Goal: Task Accomplishment & Management: Complete application form

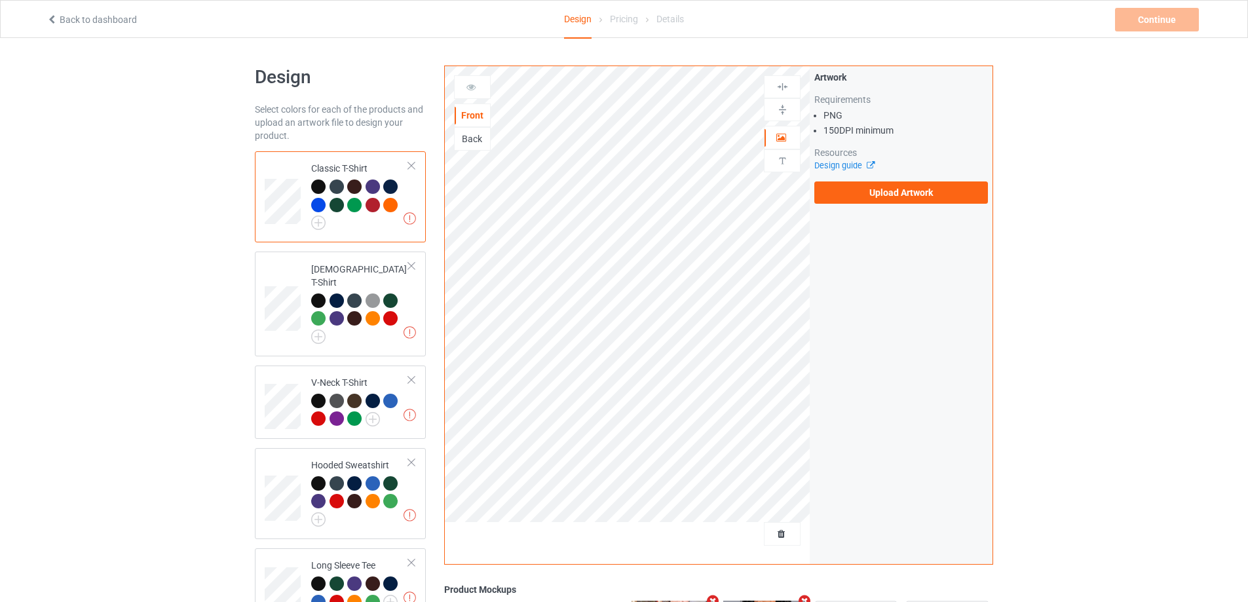
scroll to position [393, 0]
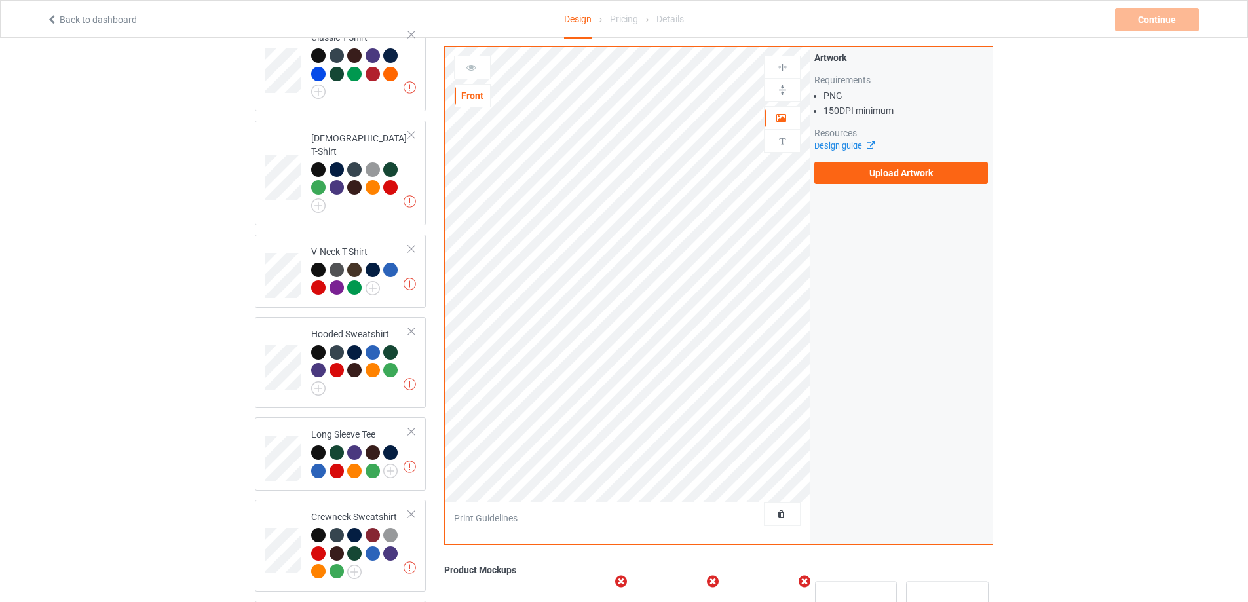
scroll to position [458, 0]
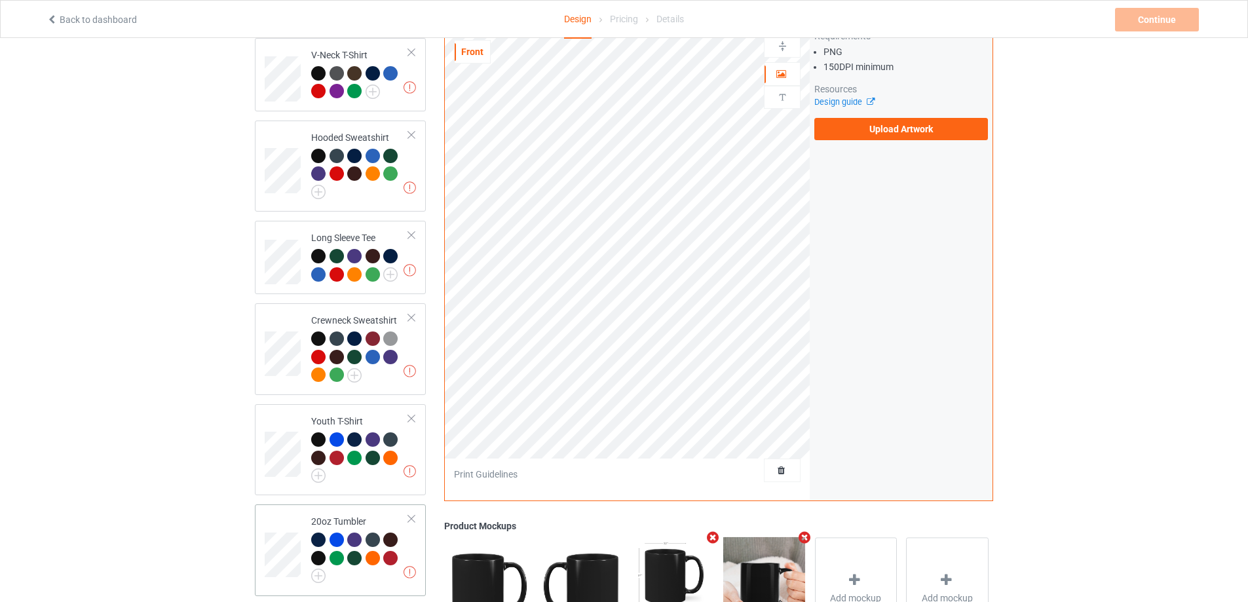
scroll to position [504, 0]
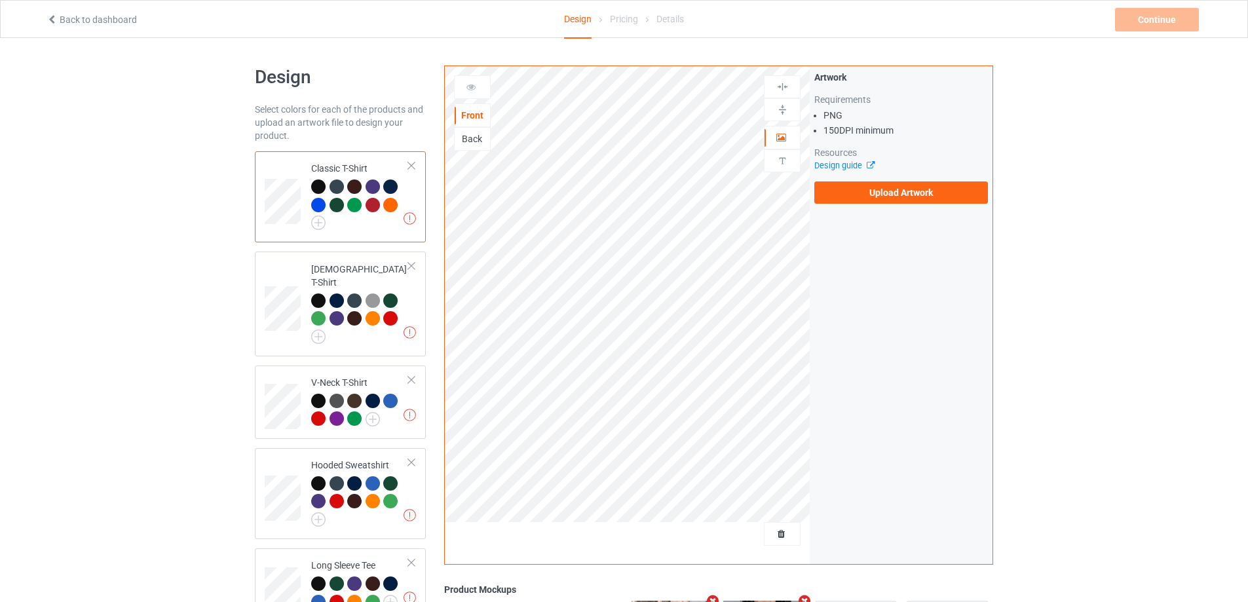
click at [868, 180] on div "Artwork Requirements PNG 150 DPI minimum Resources Design guide Upload Artwork" at bounding box center [901, 137] width 174 height 133
click at [855, 196] on label "Upload Artwork" at bounding box center [901, 192] width 174 height 22
click at [0, 0] on input "Upload Artwork" at bounding box center [0, 0] width 0 height 0
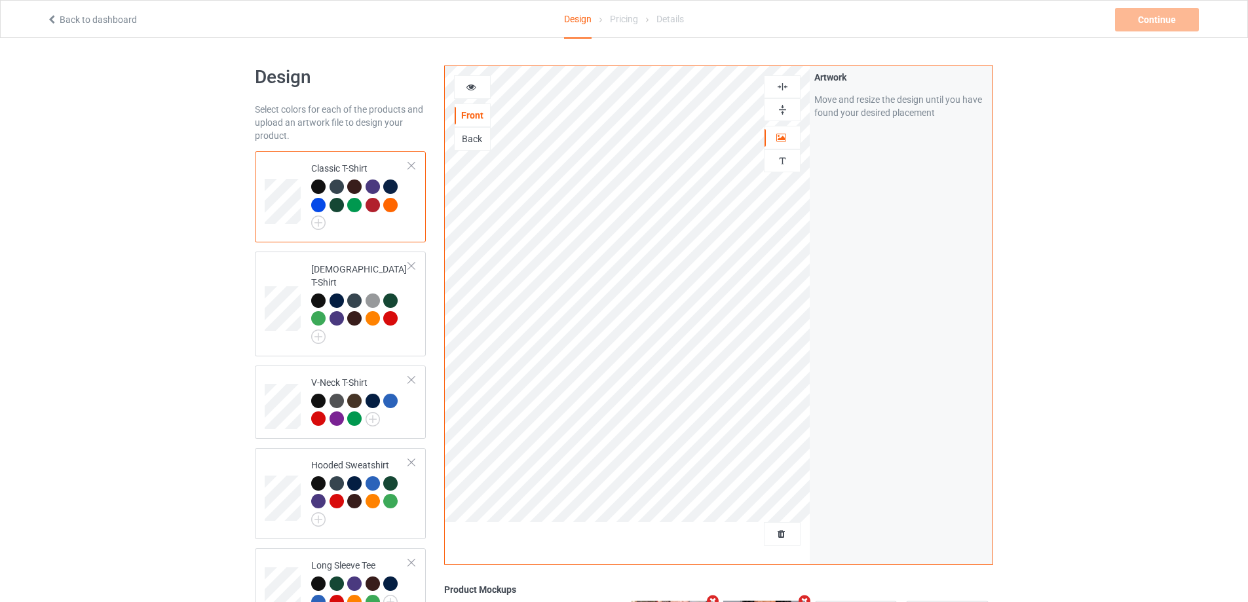
click at [780, 86] on img at bounding box center [782, 87] width 12 height 12
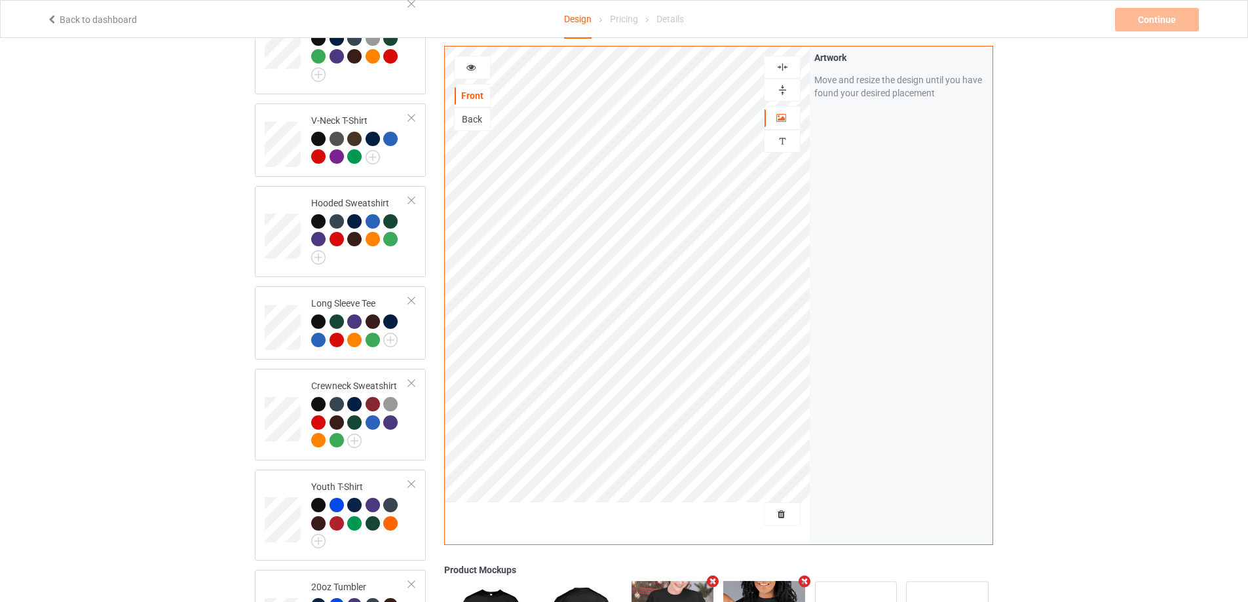
scroll to position [504, 0]
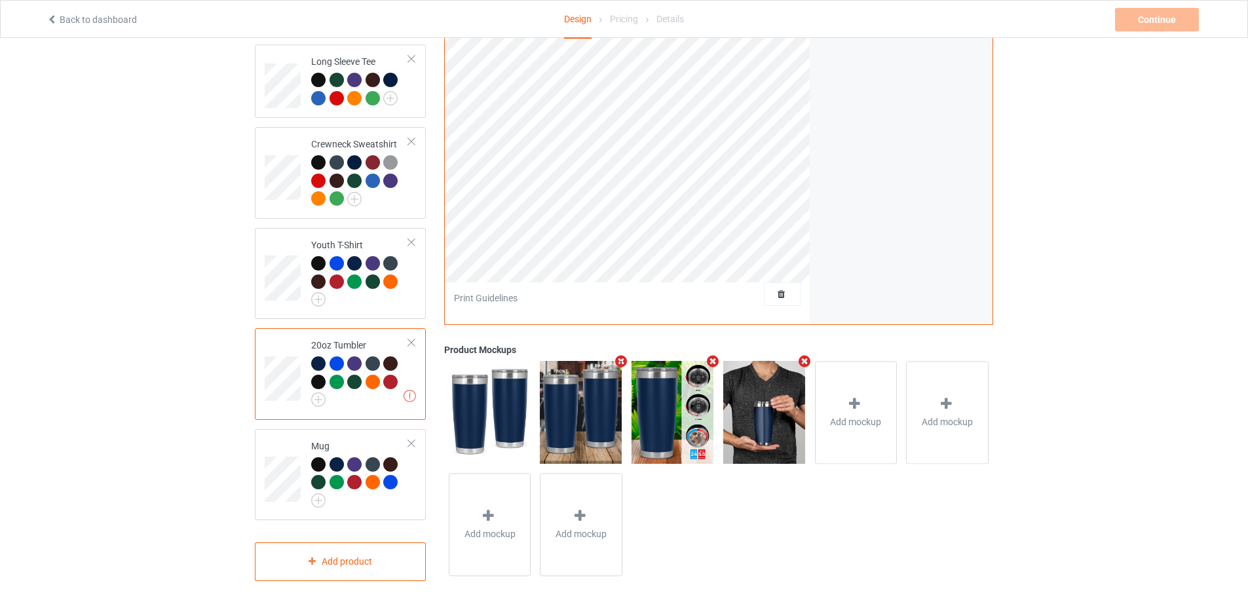
scroll to position [242, 0]
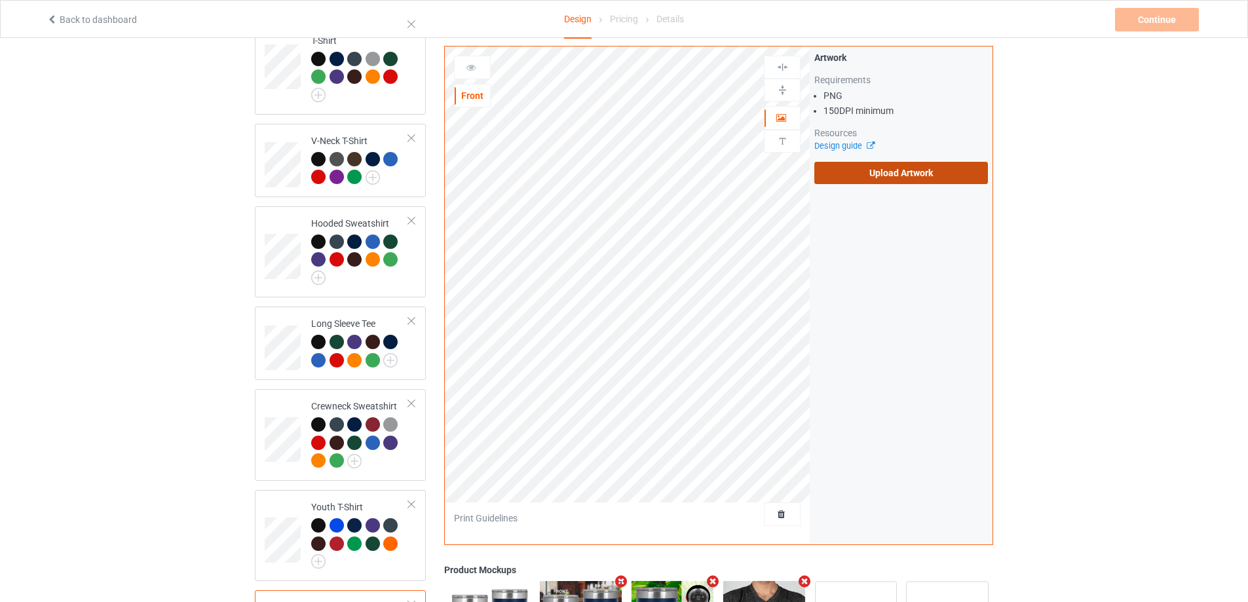
click at [860, 179] on label "Upload Artwork" at bounding box center [901, 173] width 174 height 22
click at [0, 0] on input "Upload Artwork" at bounding box center [0, 0] width 0 height 0
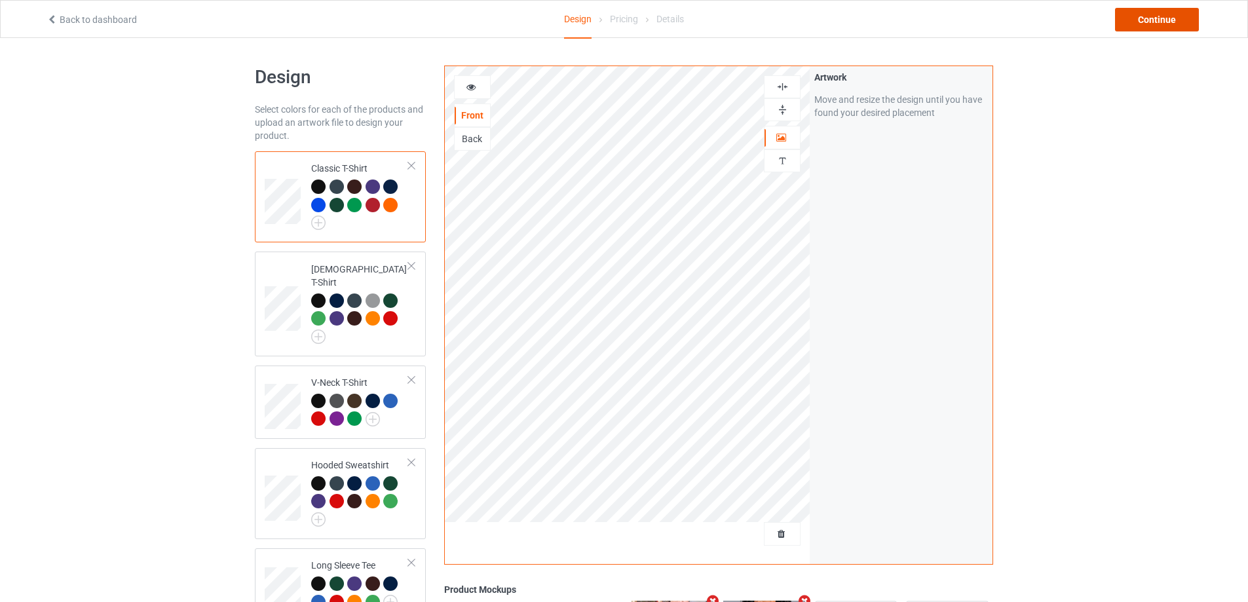
click at [1155, 20] on div "Continue" at bounding box center [1157, 20] width 84 height 24
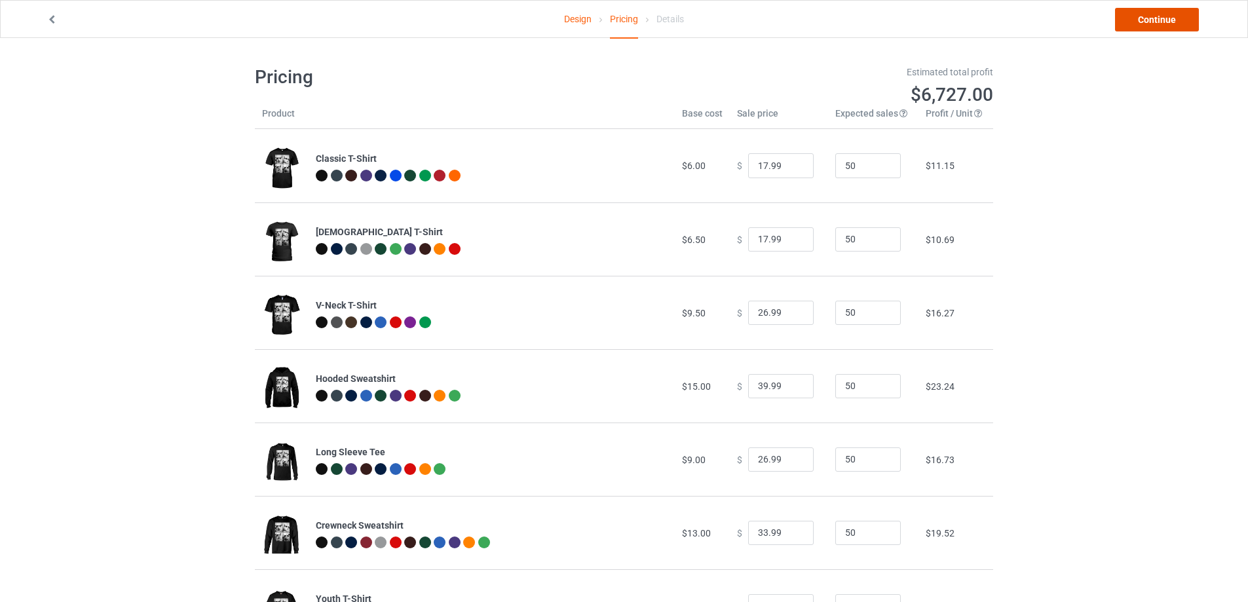
click at [1161, 24] on link "Continue" at bounding box center [1157, 20] width 84 height 24
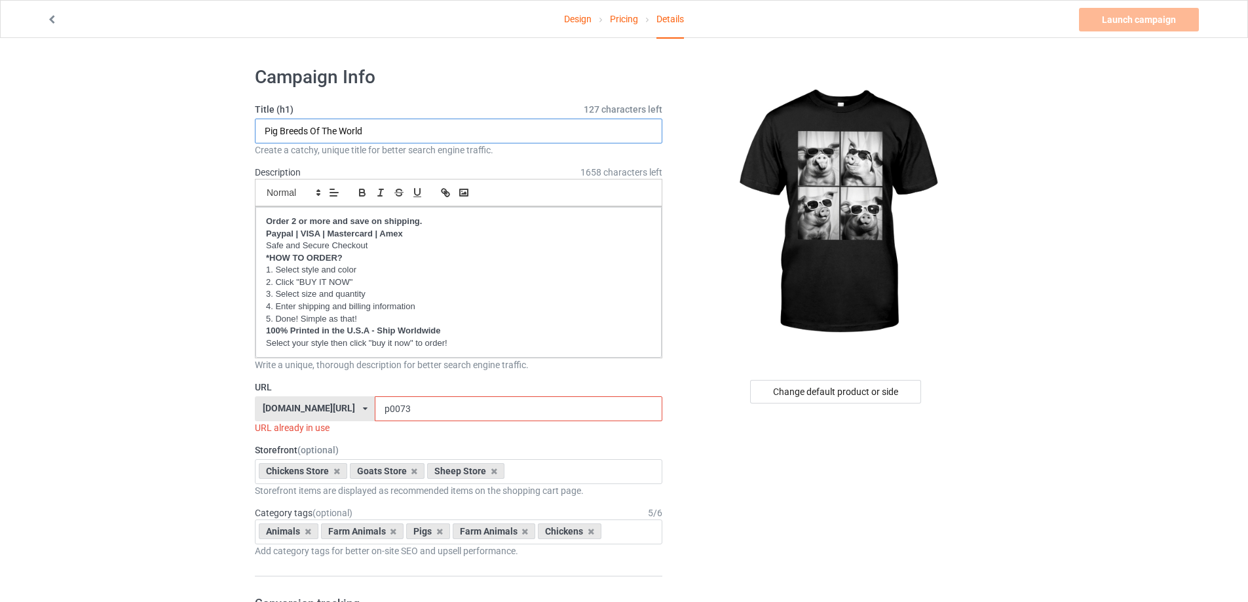
drag, startPoint x: 386, startPoint y: 128, endPoint x: 239, endPoint y: 126, distance: 147.4
type input "Funny Pigs"
click at [413, 413] on input "p0073" at bounding box center [518, 408] width 287 height 25
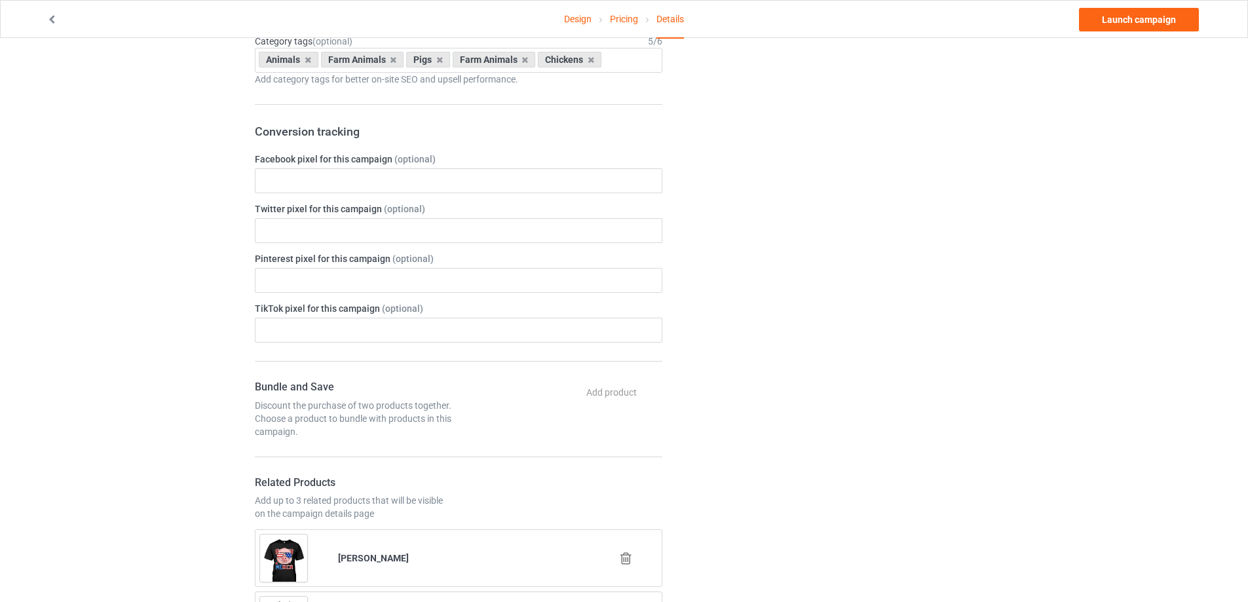
scroll to position [720, 0]
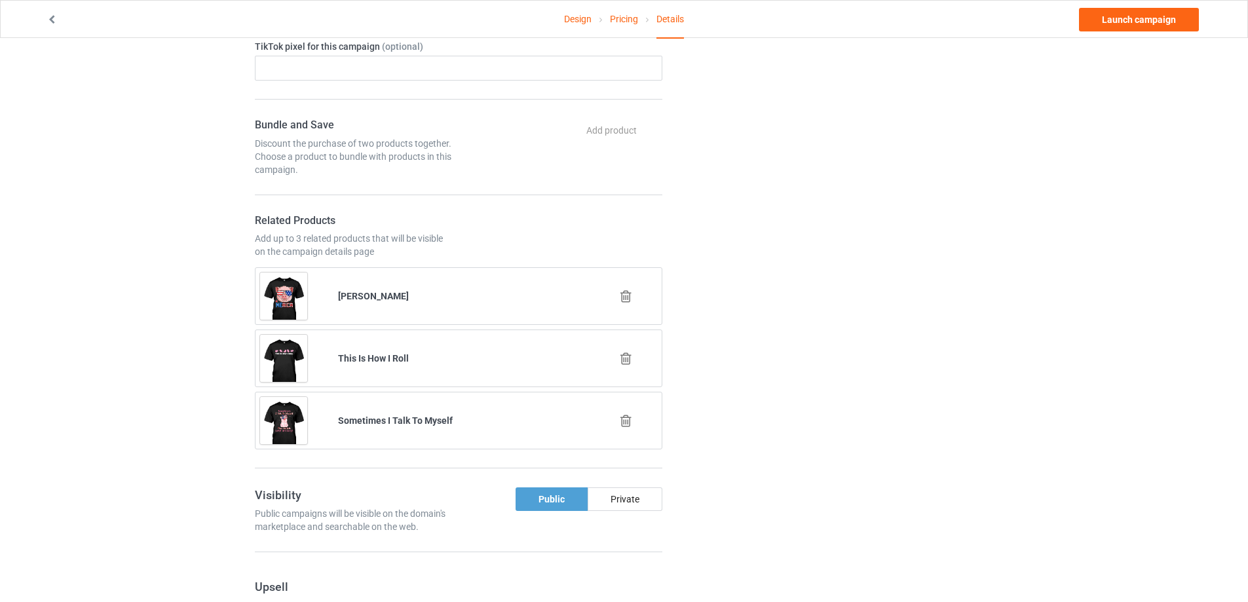
type input "p0079"
click at [631, 360] on icon at bounding box center [626, 359] width 16 height 14
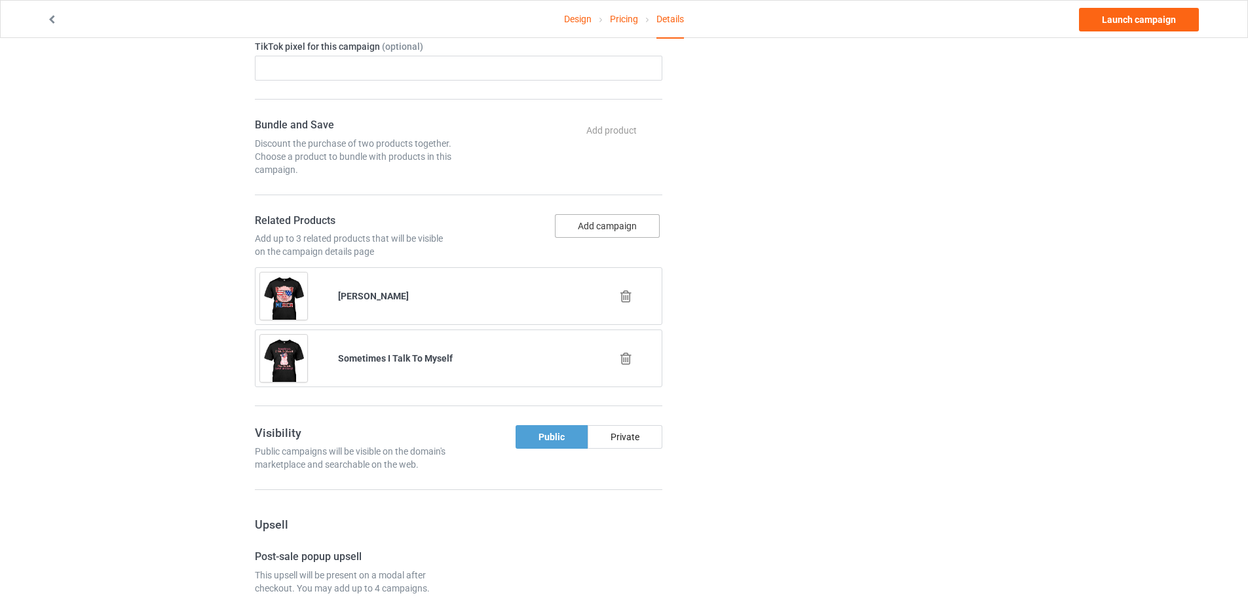
click at [632, 224] on button "Add campaign" at bounding box center [607, 226] width 105 height 24
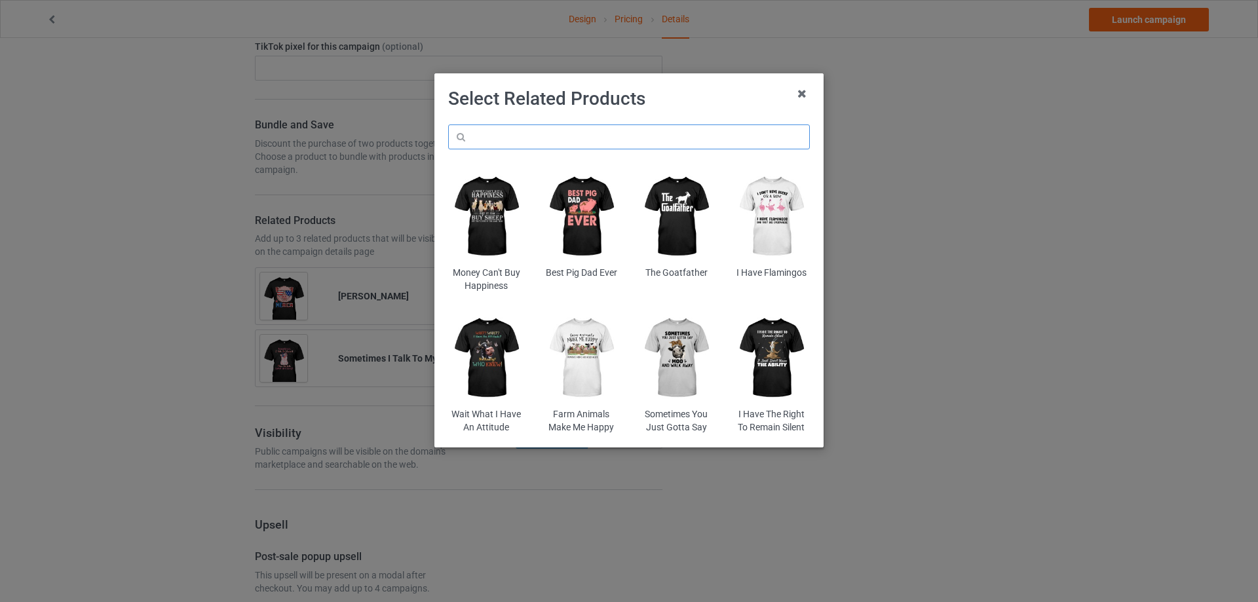
click at [555, 132] on input "text" at bounding box center [629, 136] width 362 height 25
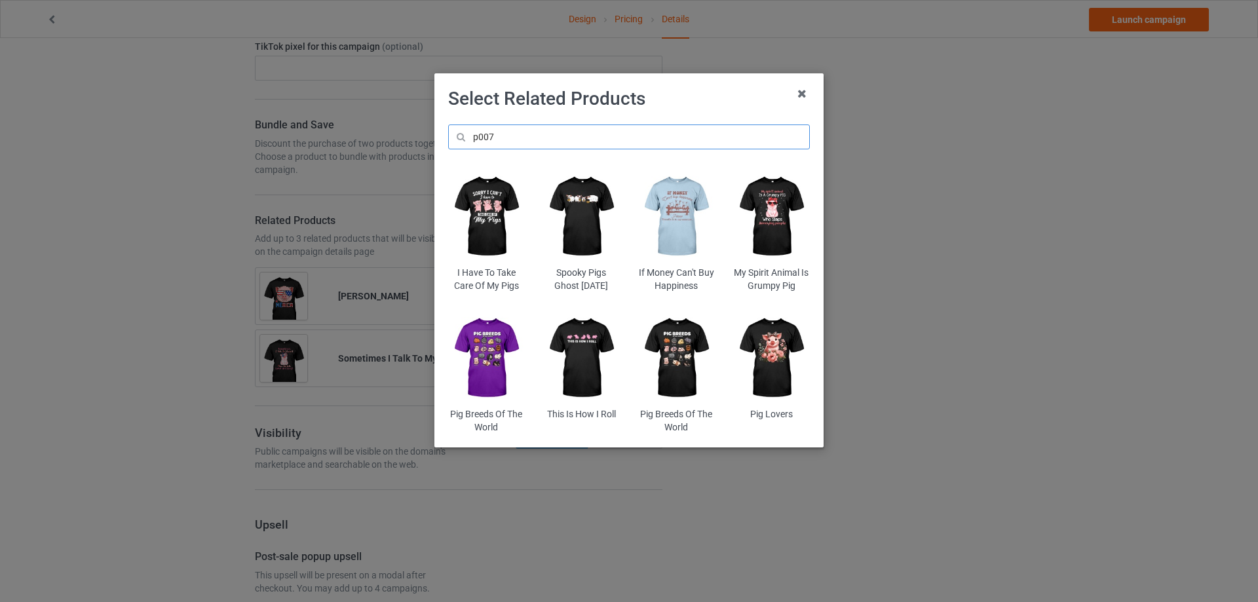
type input "p007"
click at [669, 353] on img at bounding box center [676, 358] width 77 height 96
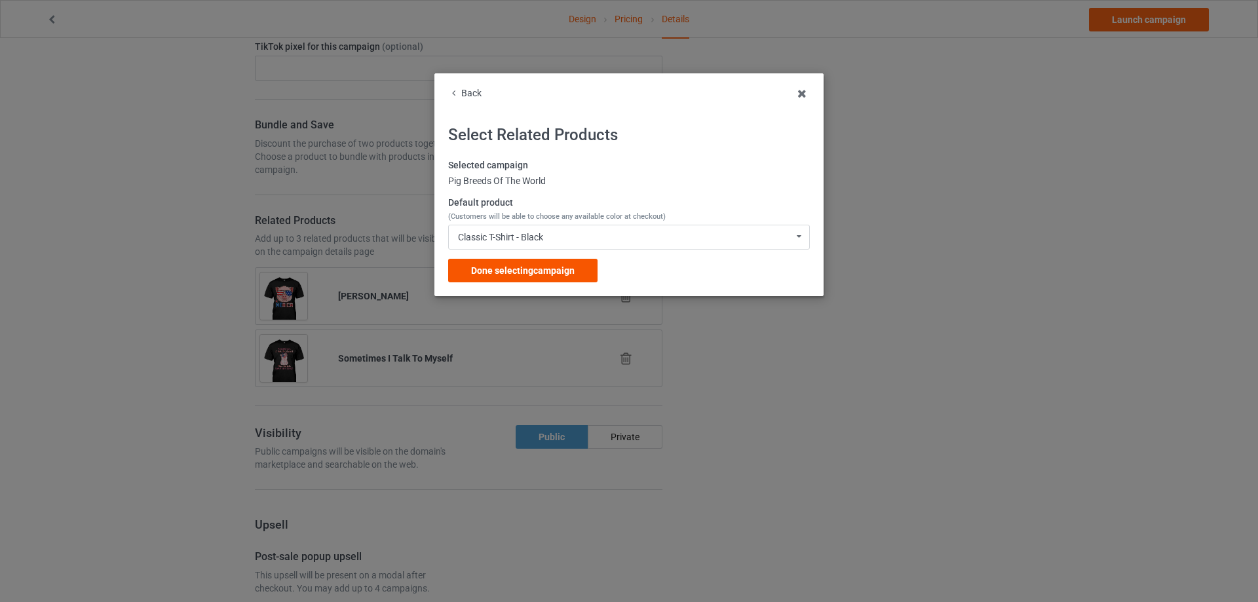
click at [515, 271] on span "Done selecting campaign" at bounding box center [522, 270] width 103 height 10
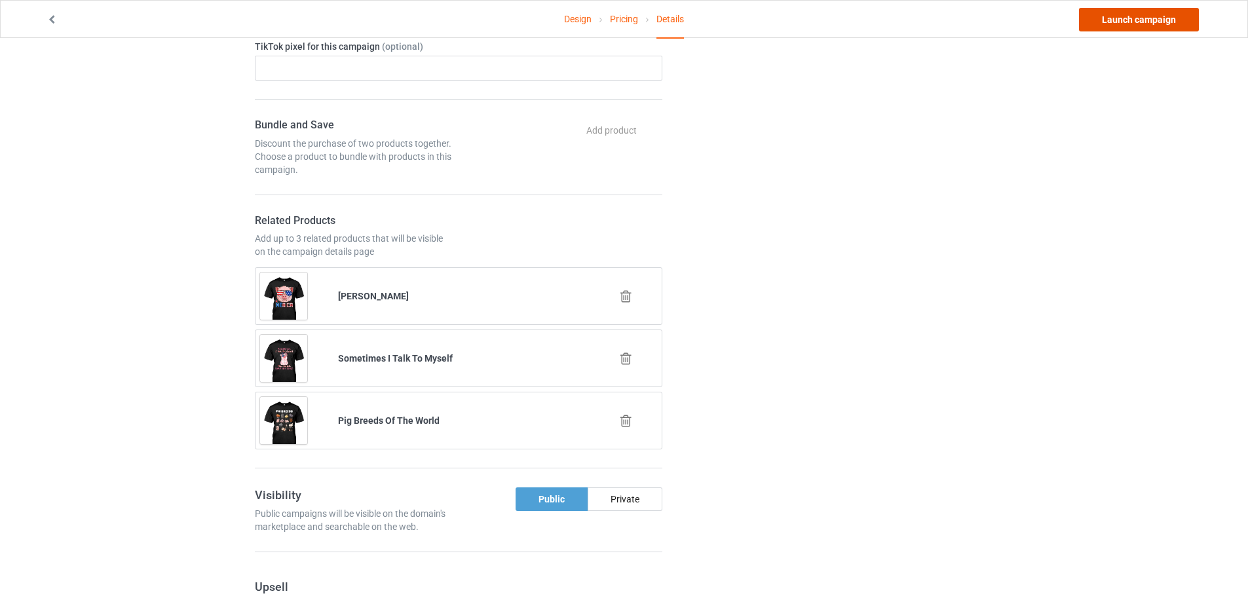
click at [1121, 29] on link "Launch campaign" at bounding box center [1139, 20] width 120 height 24
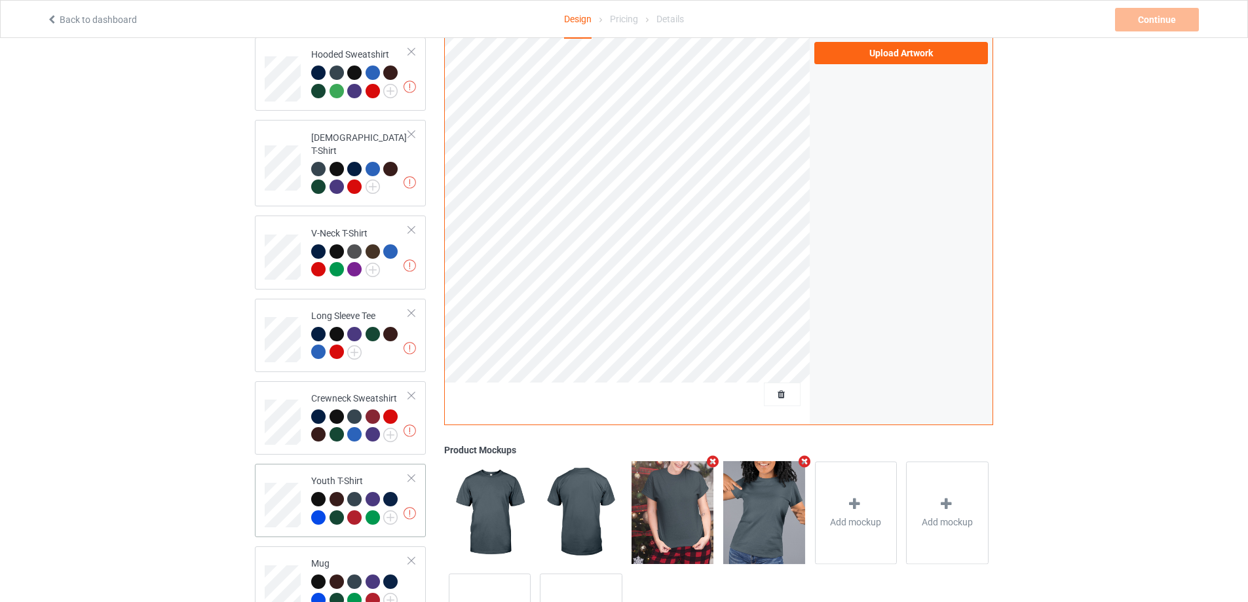
scroll to position [295, 0]
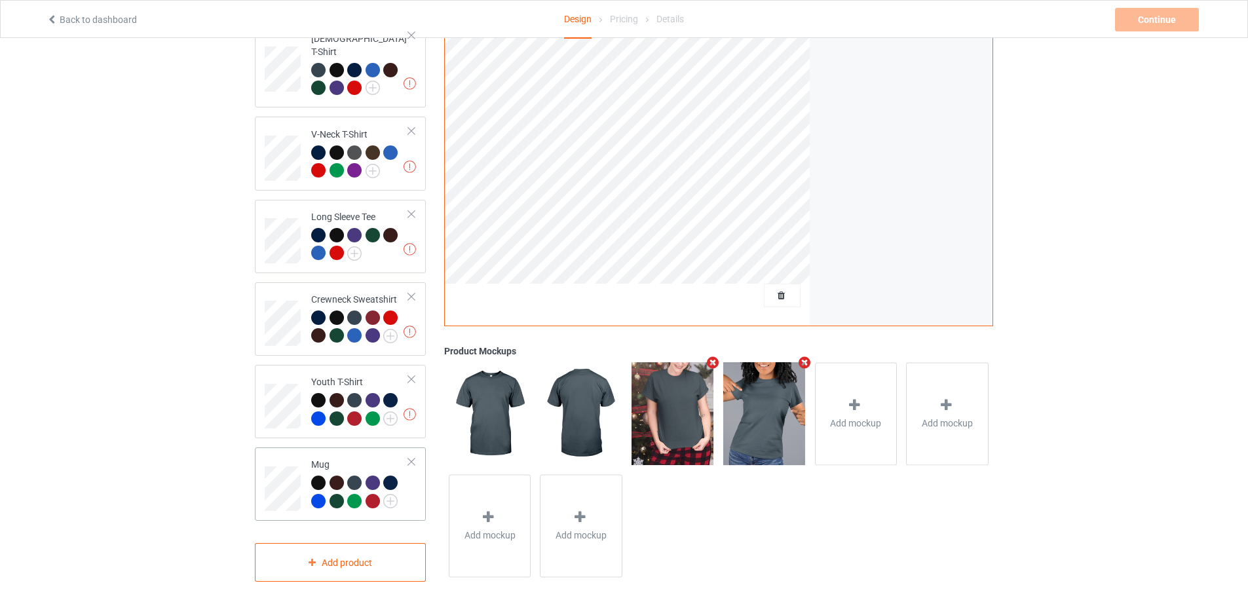
click at [262, 492] on div "Mug" at bounding box center [340, 483] width 171 height 73
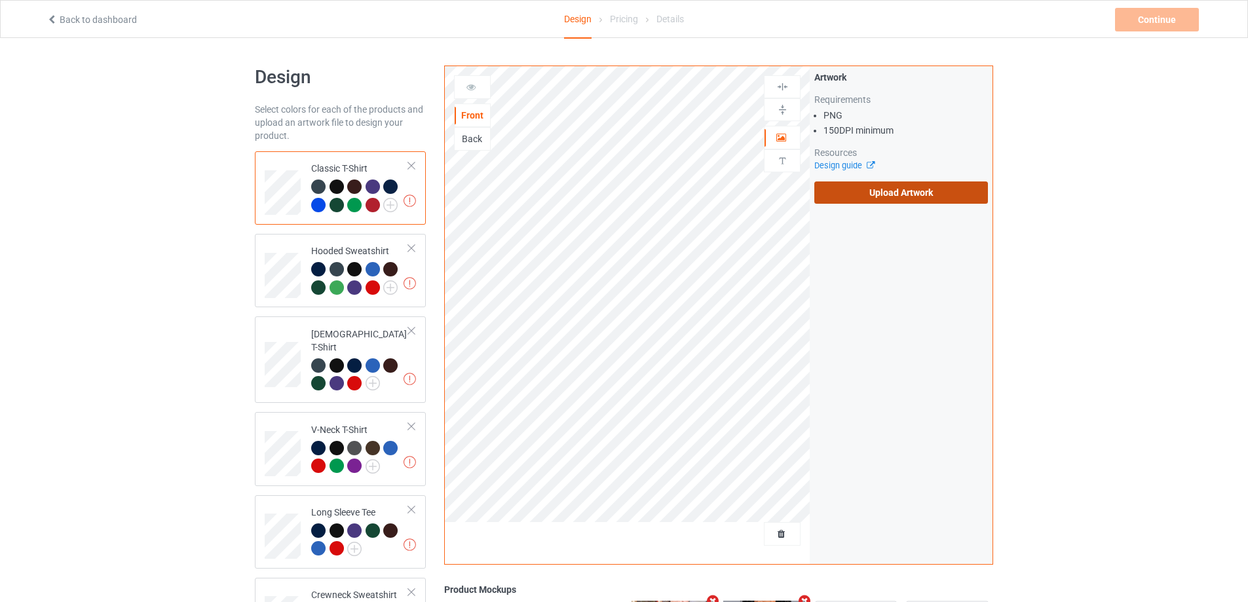
click at [870, 195] on label "Upload Artwork" at bounding box center [901, 192] width 174 height 22
click at [0, 0] on input "Upload Artwork" at bounding box center [0, 0] width 0 height 0
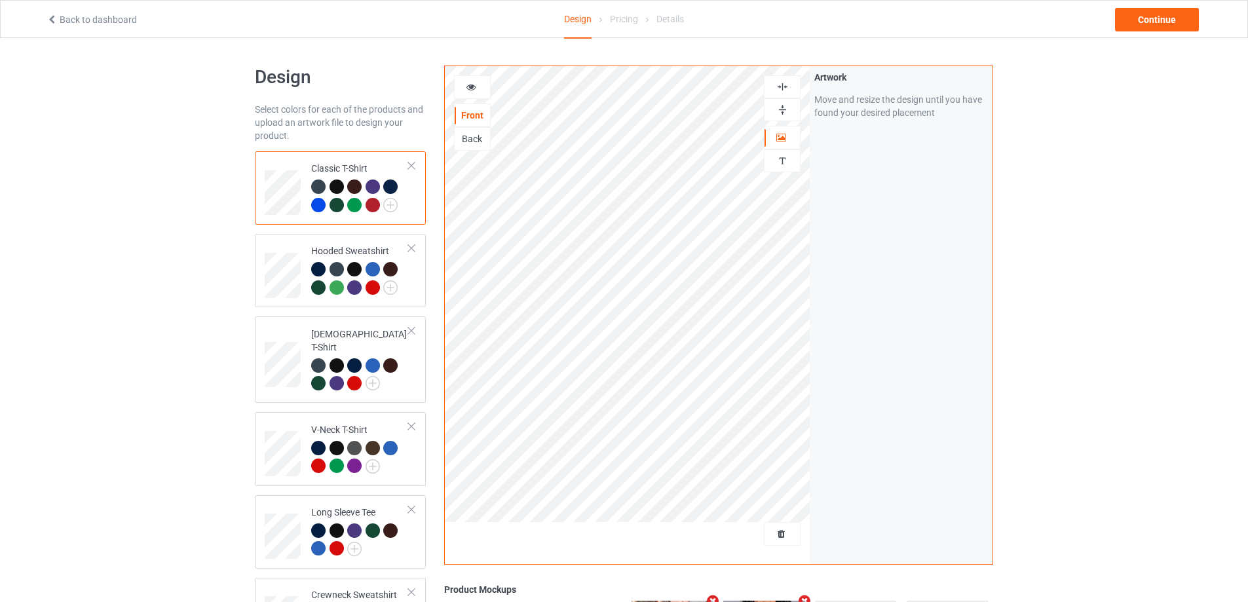
click at [785, 86] on img at bounding box center [782, 87] width 12 height 12
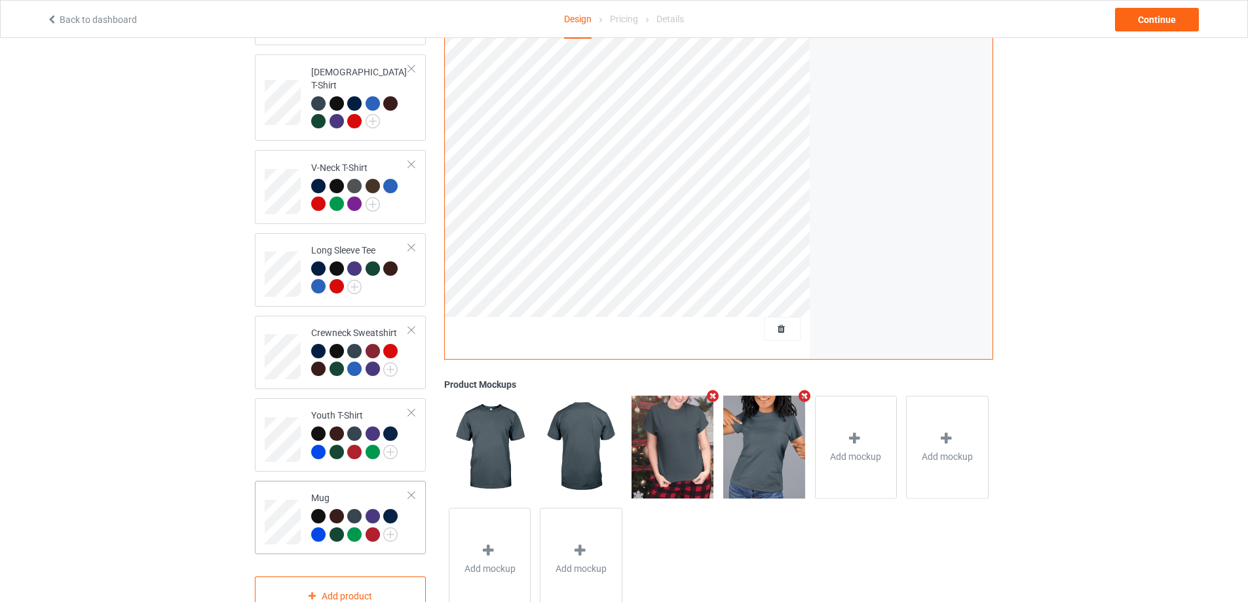
scroll to position [295, 0]
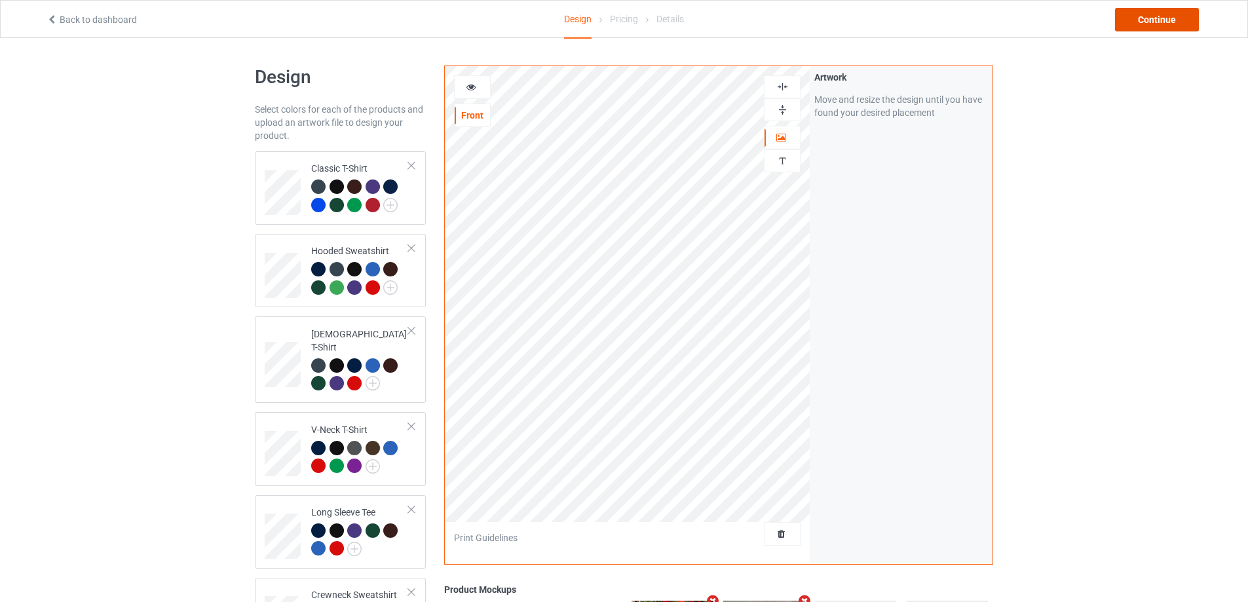
click at [1152, 21] on div "Continue" at bounding box center [1157, 20] width 84 height 24
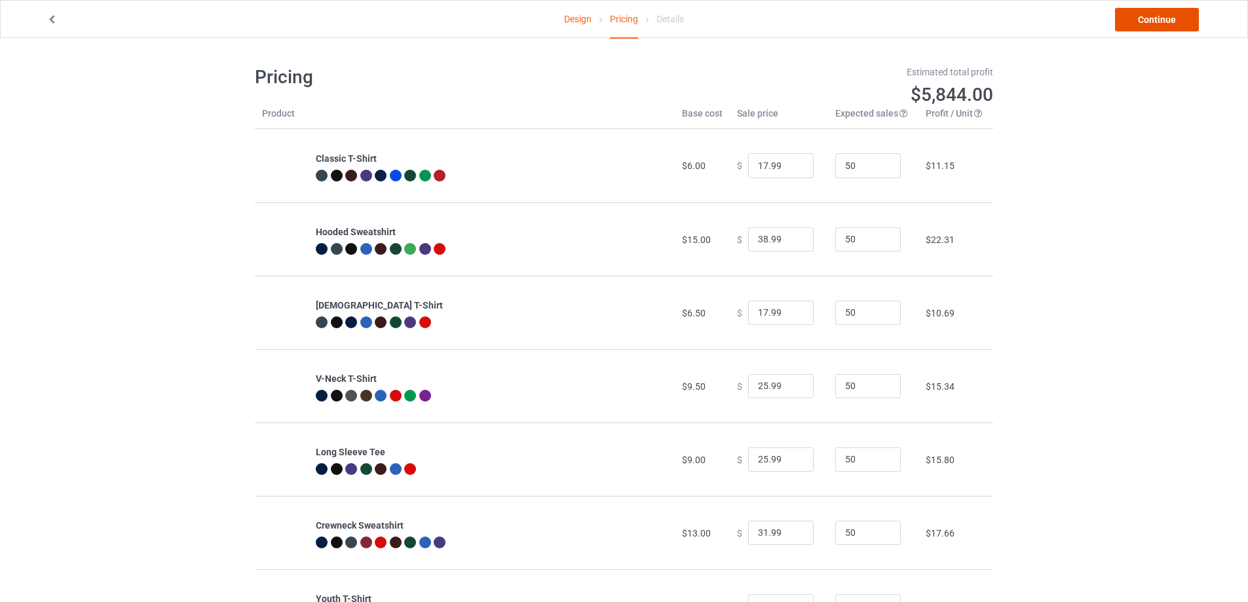
click at [1177, 16] on link "Continue" at bounding box center [1157, 20] width 84 height 24
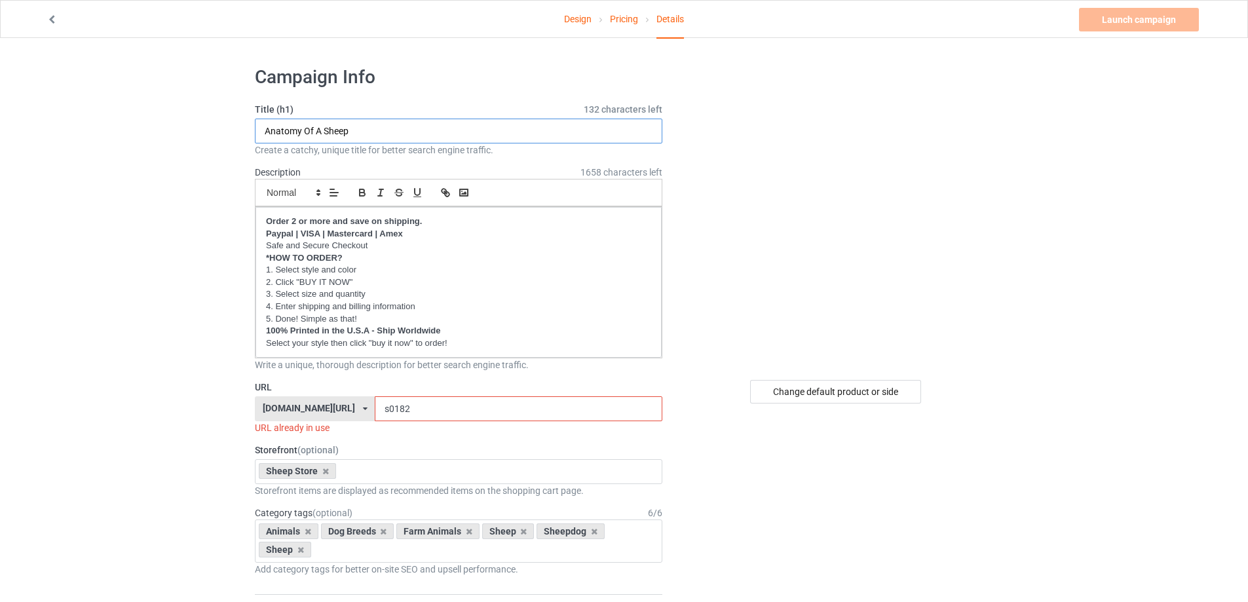
drag, startPoint x: 368, startPoint y: 126, endPoint x: 218, endPoint y: 127, distance: 150.0
type input "The Lord Is My Shepherd"
click at [422, 408] on input "s0182" at bounding box center [518, 408] width 287 height 25
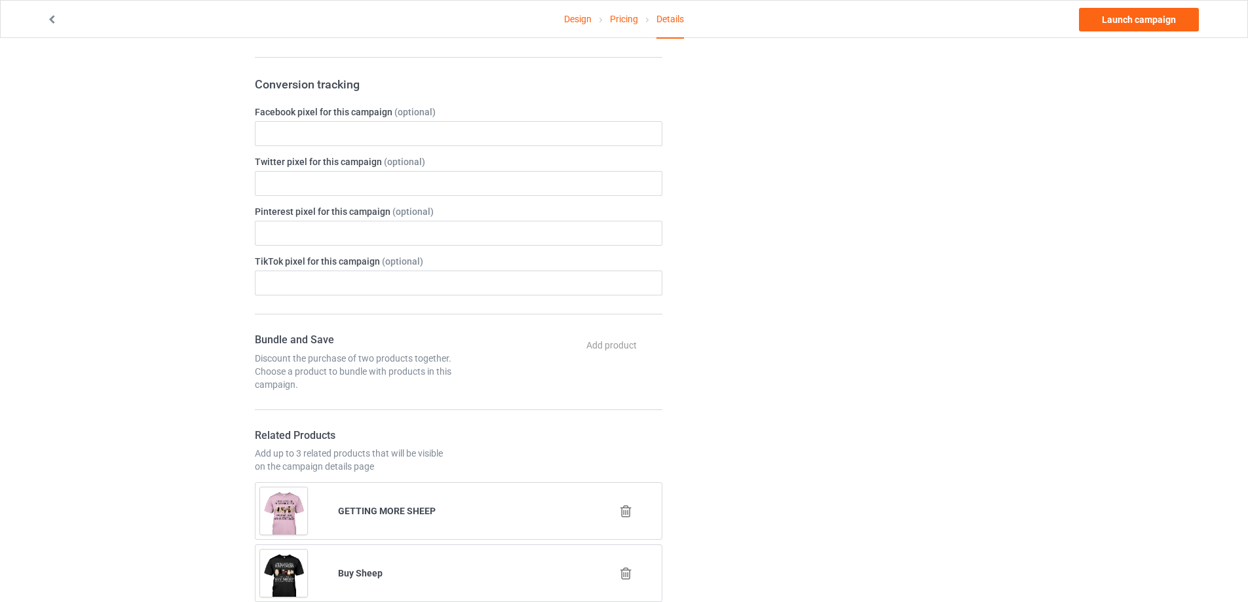
scroll to position [786, 0]
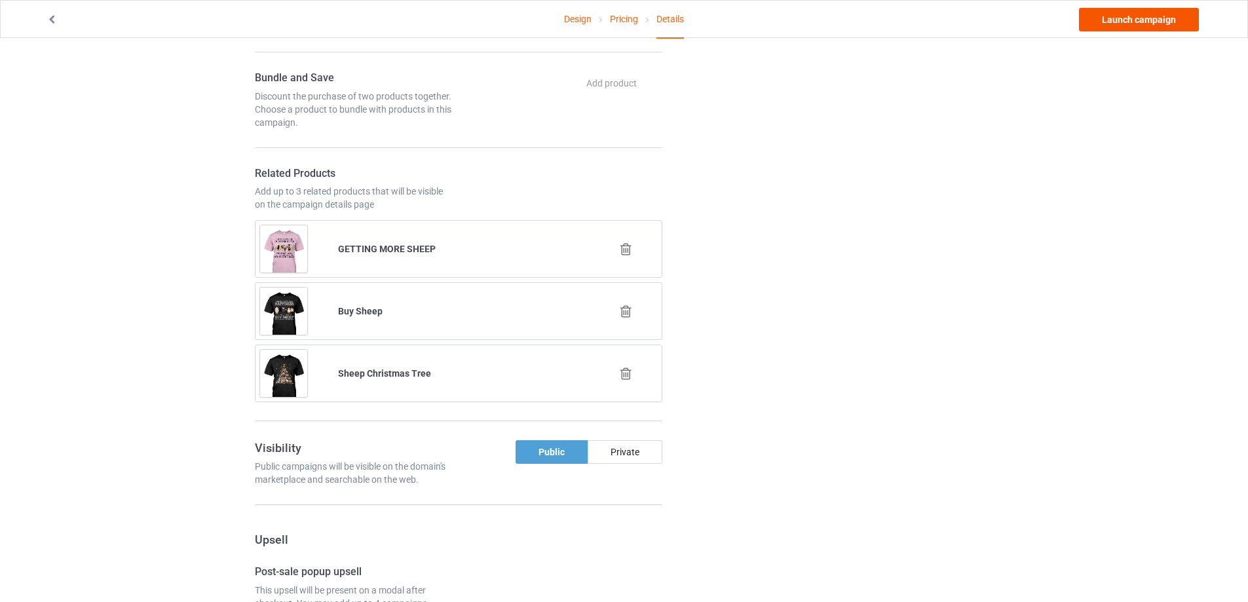
type input "s0184"
click at [1107, 12] on link "Launch campaign" at bounding box center [1139, 20] width 120 height 24
